Goal: Navigation & Orientation: Find specific page/section

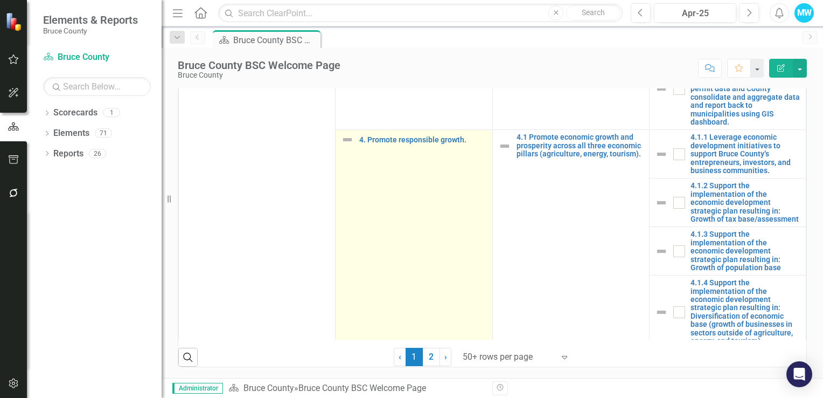
scroll to position [1186, 0]
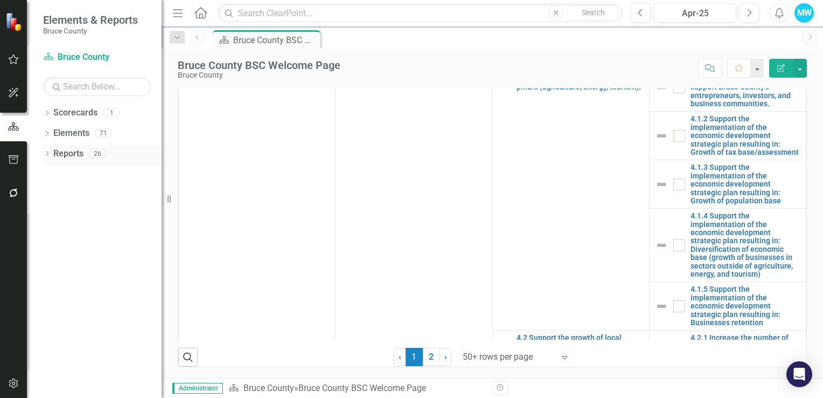
click at [46, 155] on icon at bounding box center [47, 153] width 3 height 5
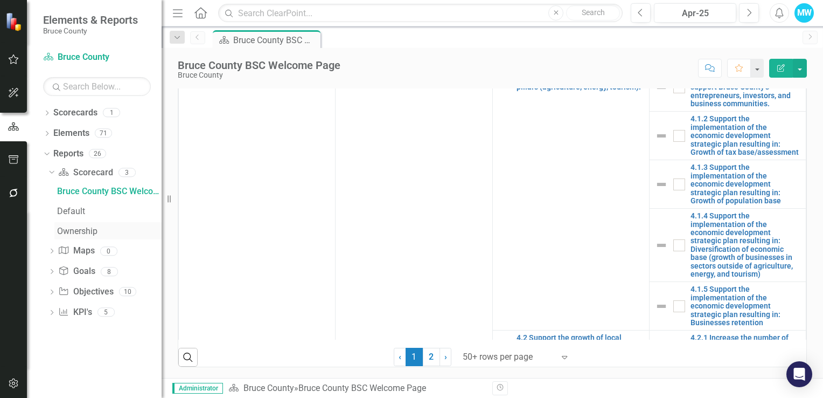
click at [76, 232] on div "Ownership" at bounding box center [109, 231] width 105 height 10
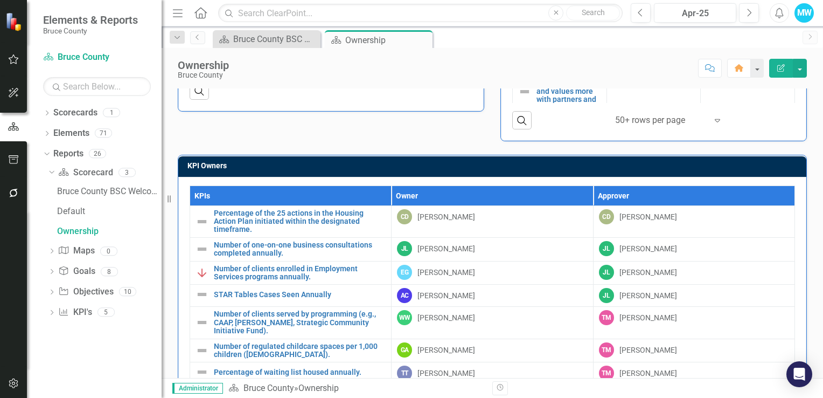
scroll to position [632, 0]
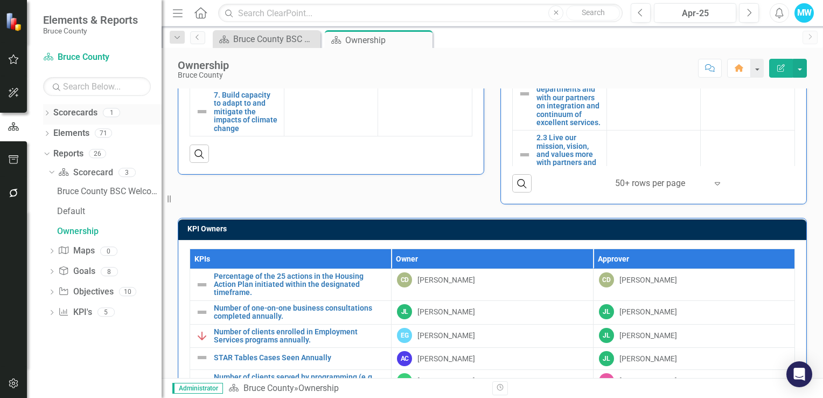
click at [77, 112] on link "Scorecards" at bounding box center [75, 113] width 44 height 12
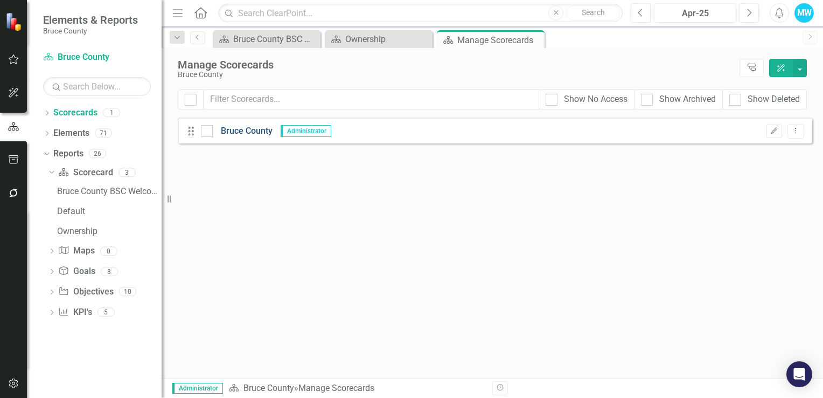
click at [235, 131] on link "Bruce County" at bounding box center [243, 131] width 60 height 12
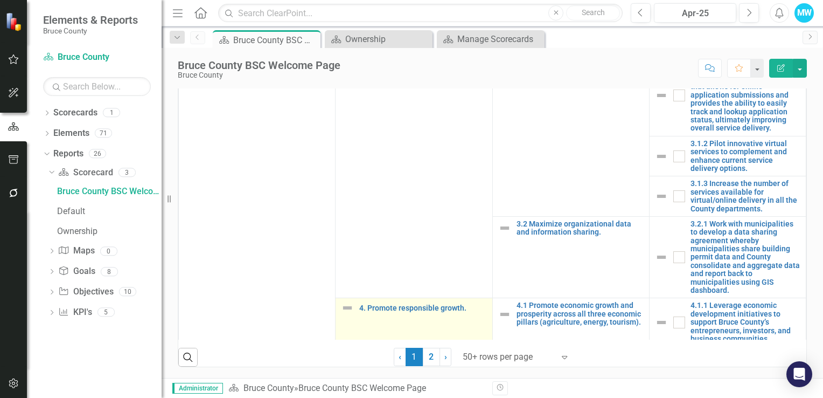
scroll to position [681, 0]
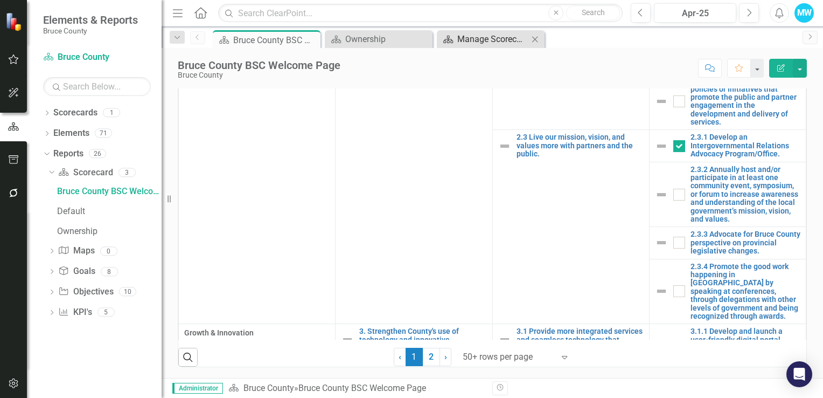
click at [473, 38] on div "Manage Scorecards" at bounding box center [493, 38] width 71 height 13
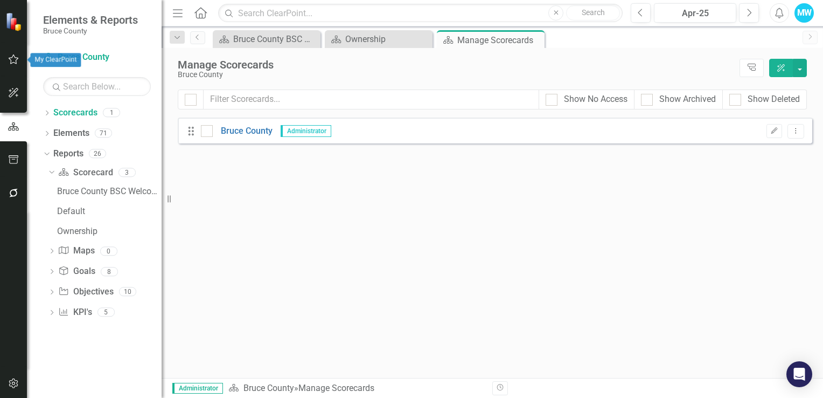
click at [11, 57] on icon "button" at bounding box center [13, 59] width 11 height 9
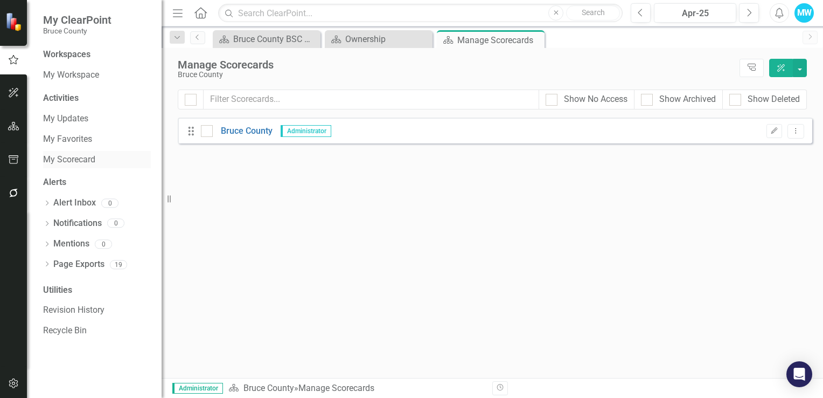
click at [91, 161] on link "My Scorecard" at bounding box center [97, 160] width 108 height 12
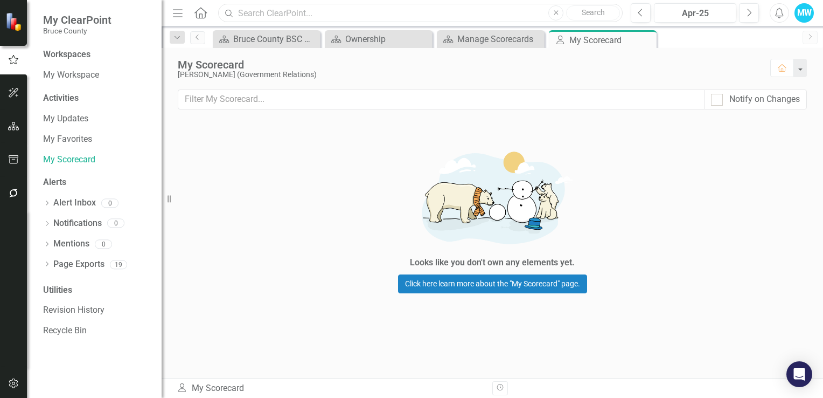
click at [282, 15] on input "text" at bounding box center [420, 13] width 405 height 19
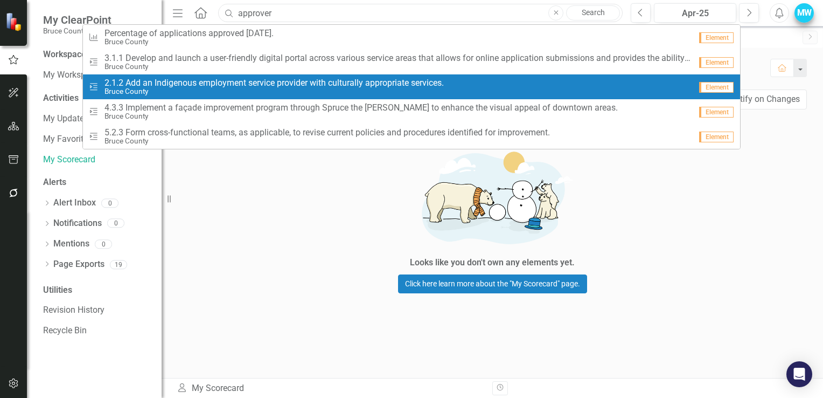
type input "approver"
click at [802, 15] on div "MW" at bounding box center [804, 12] width 19 height 19
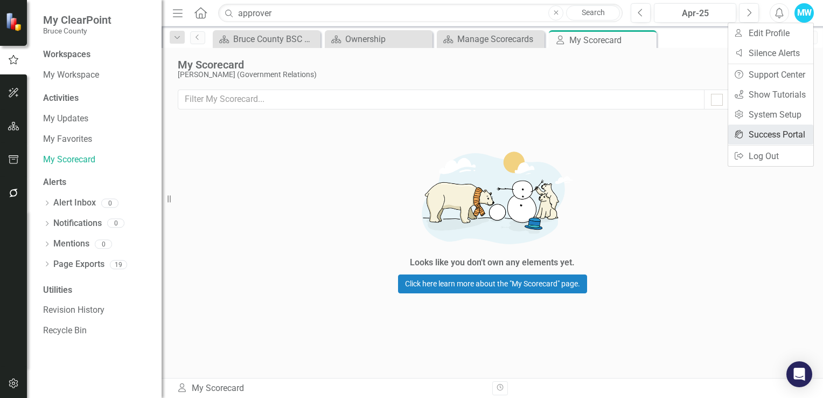
click at [783, 135] on link "icon.portal Success Portal" at bounding box center [771, 134] width 85 height 20
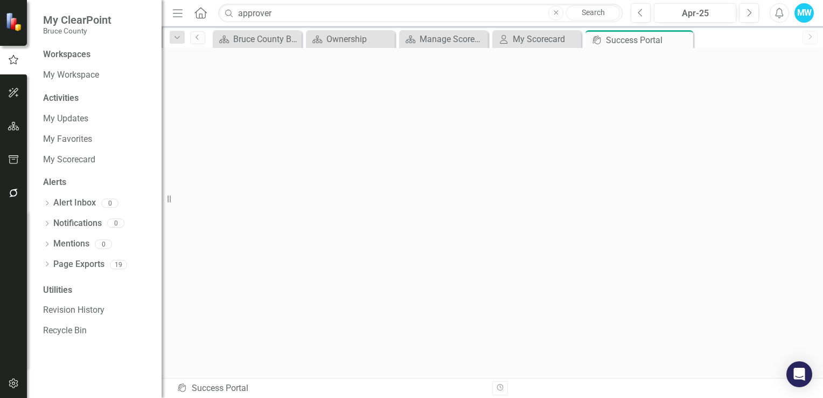
click at [578, 16] on link "Search" at bounding box center [593, 12] width 54 height 15
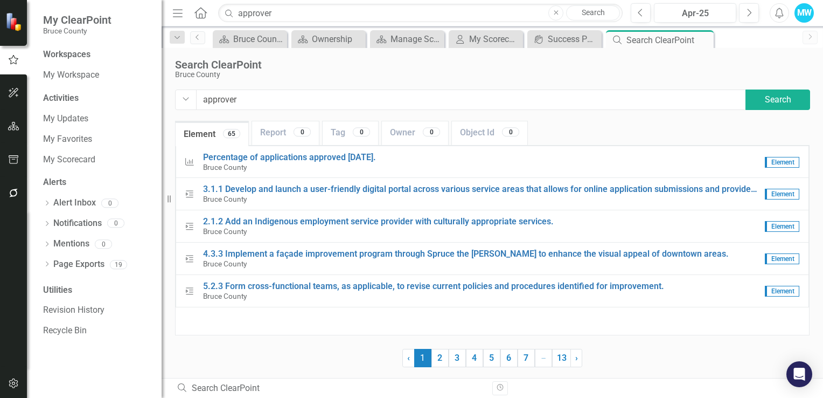
click at [802, 12] on div "MW" at bounding box center [804, 12] width 19 height 19
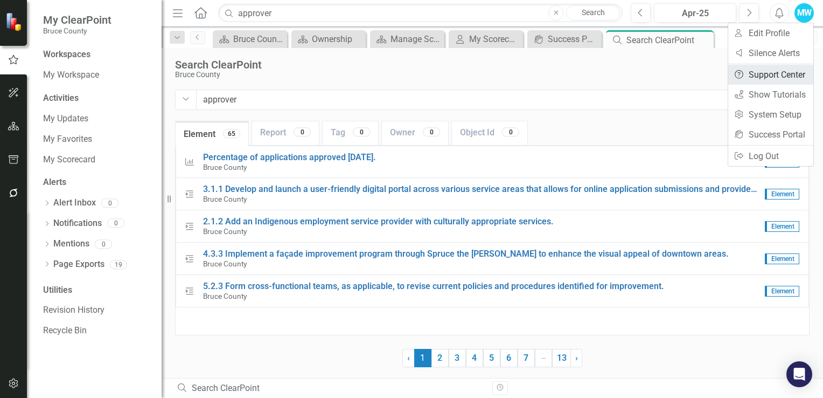
click at [790, 79] on link "Help Support Center" at bounding box center [771, 75] width 85 height 20
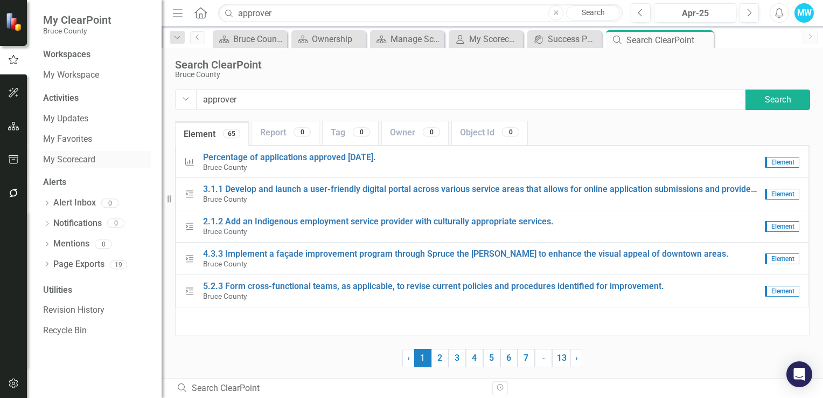
click at [85, 158] on link "My Scorecard" at bounding box center [97, 160] width 108 height 12
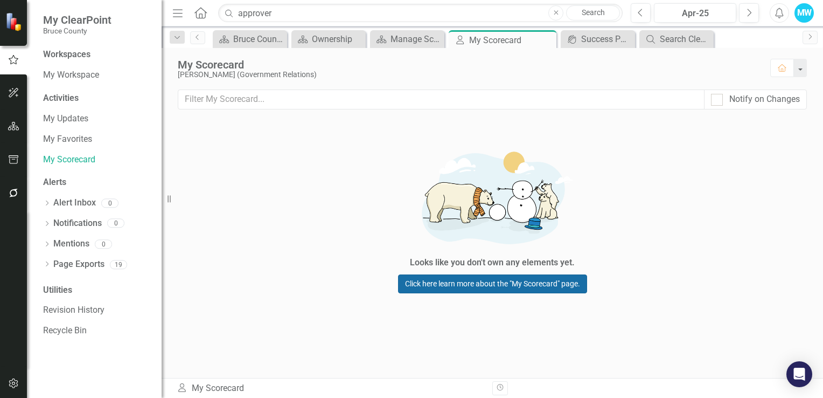
click at [474, 286] on link "Click here learn more about the "My Scorecard" page." at bounding box center [492, 283] width 189 height 19
